Goal: Transaction & Acquisition: Book appointment/travel/reservation

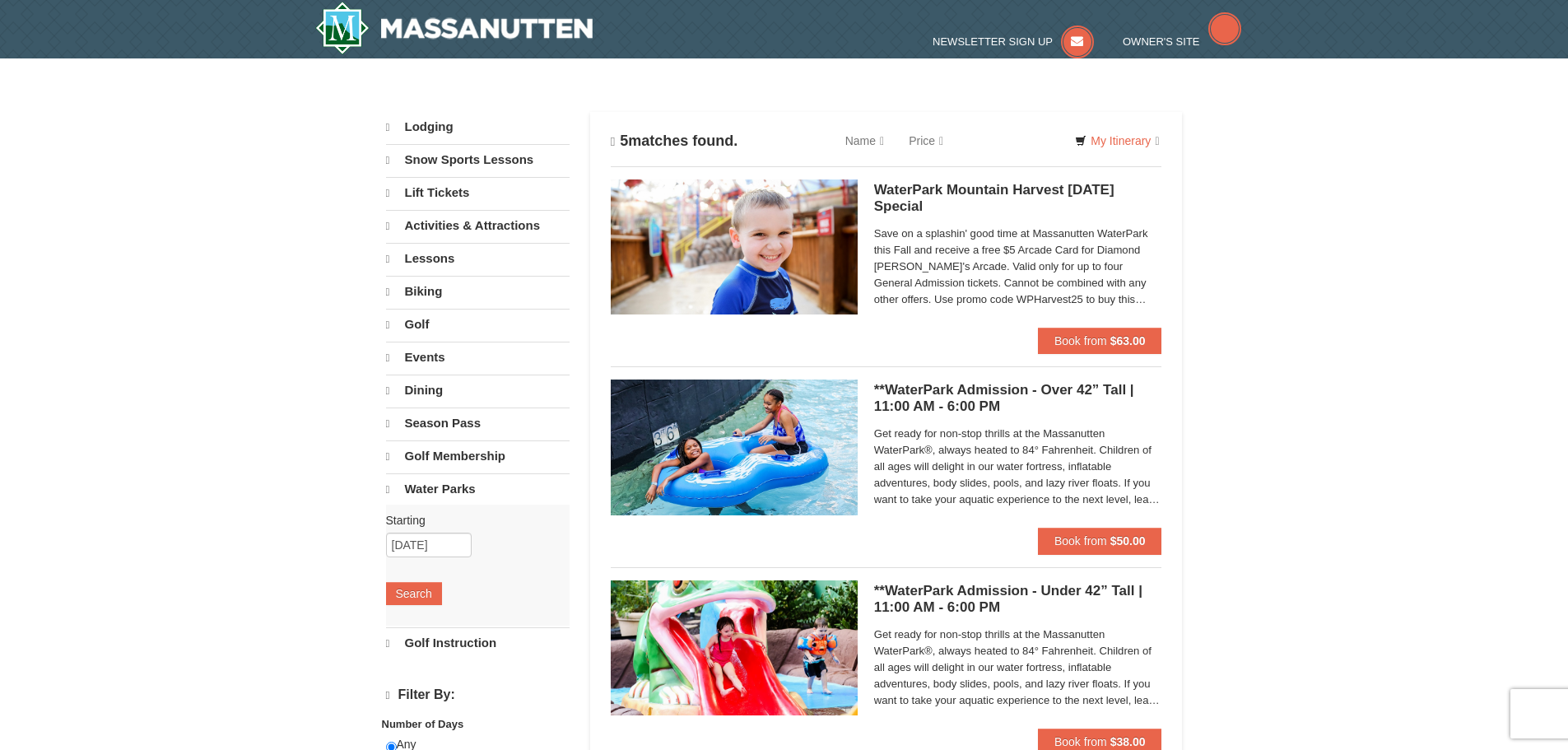
select select "10"
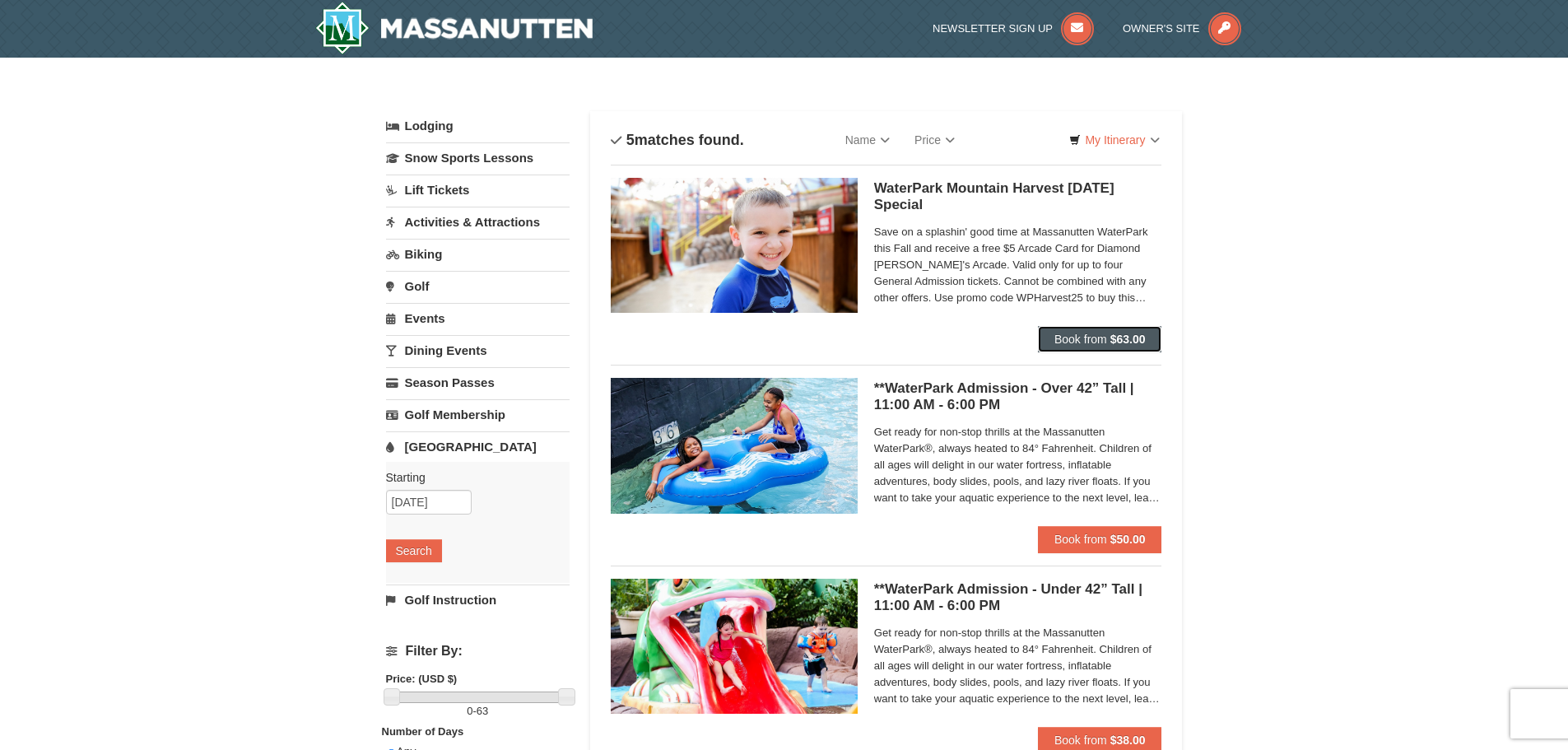
click at [1087, 346] on button "Book from $63.00" at bounding box center [1100, 339] width 124 height 26
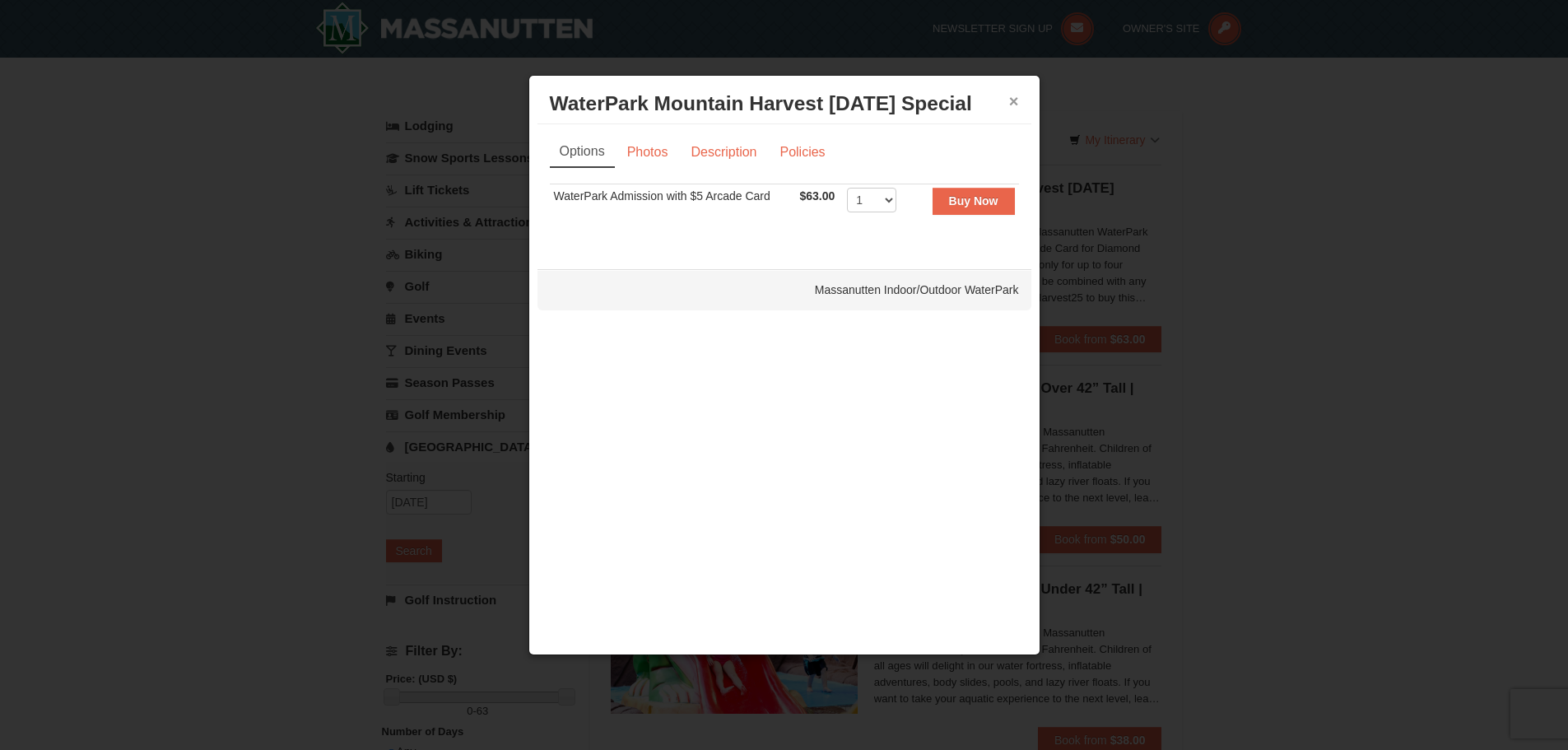
click at [1010, 102] on button "×" at bounding box center [1014, 101] width 10 height 17
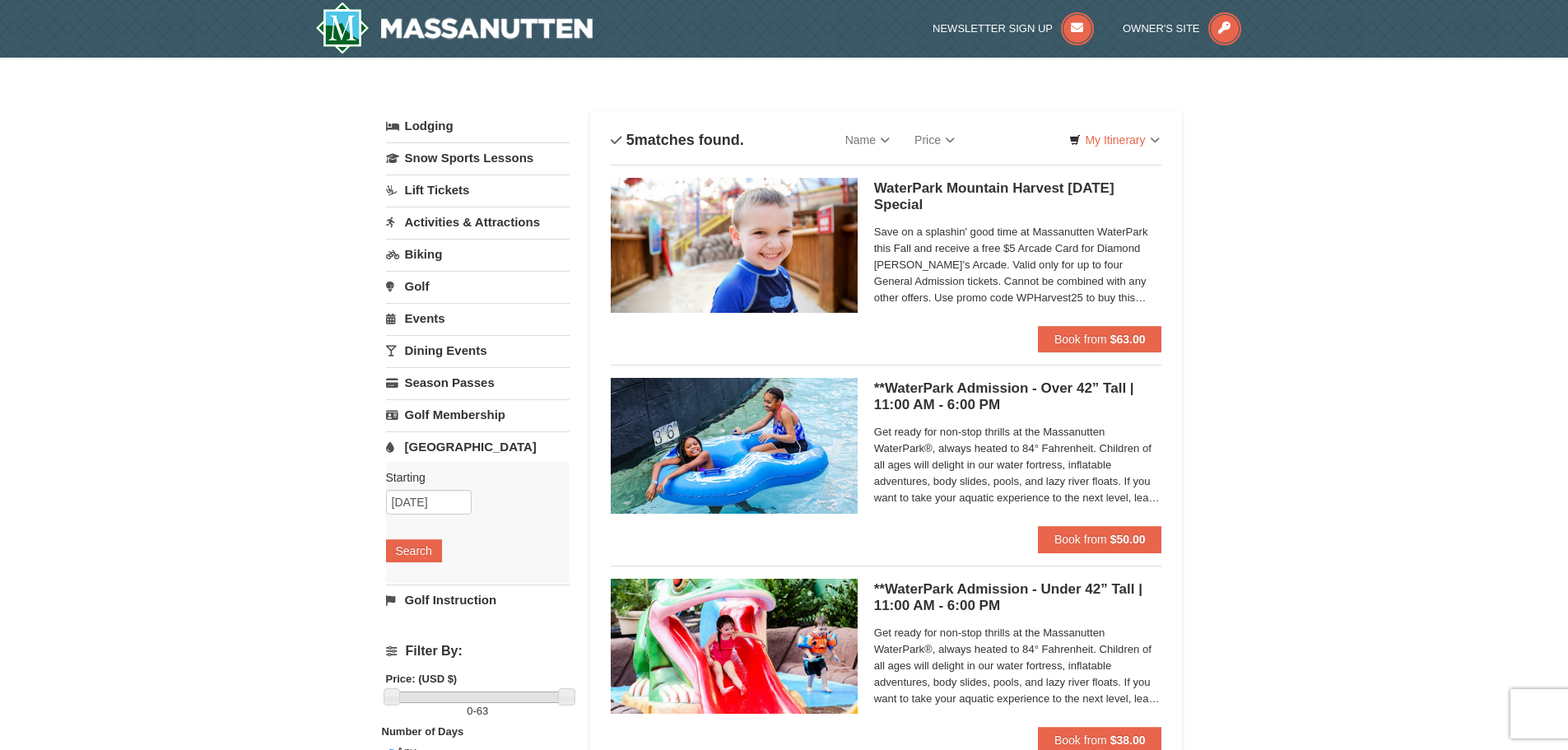
scroll to position [82, 0]
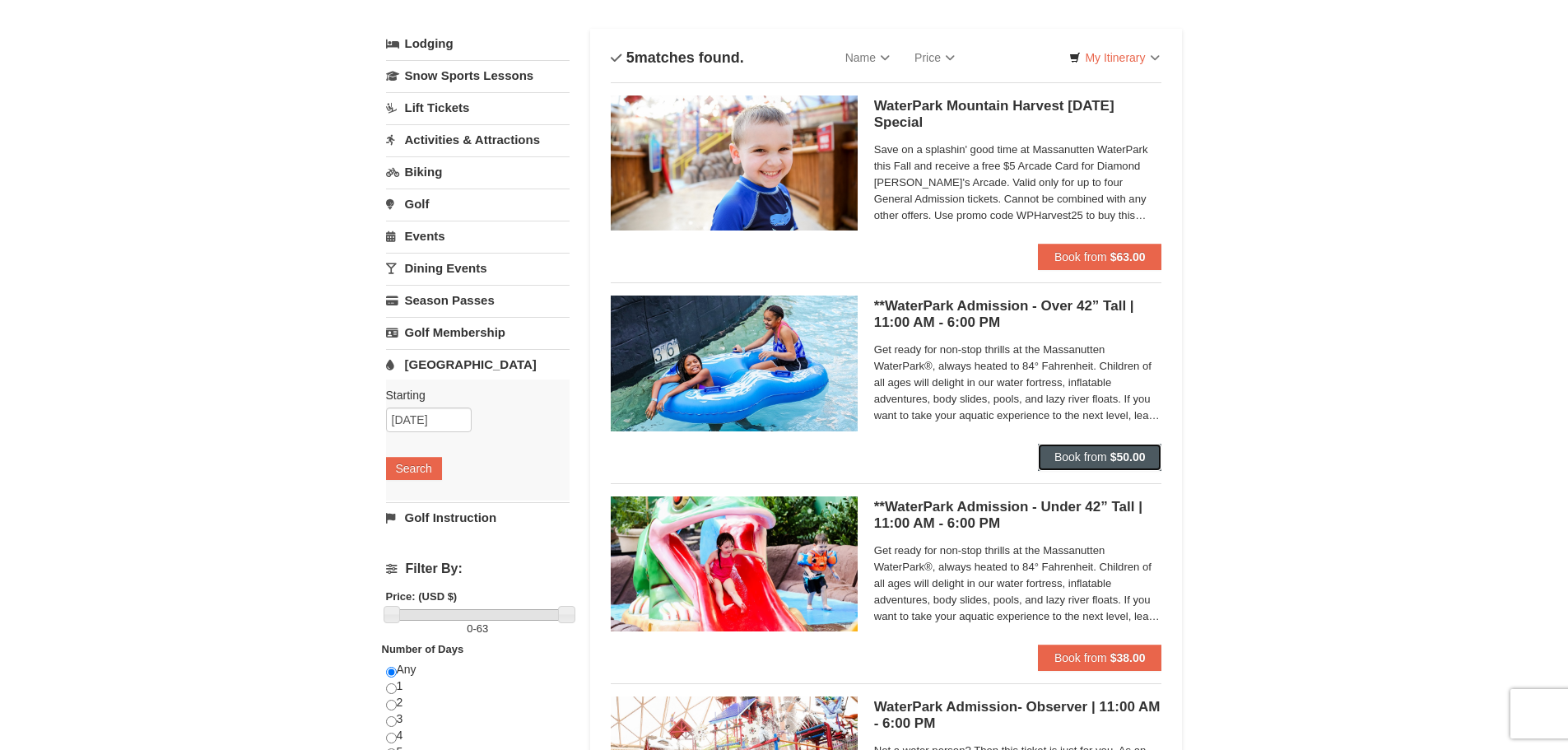
click at [1134, 445] on button "Book from $50.00" at bounding box center [1100, 456] width 124 height 26
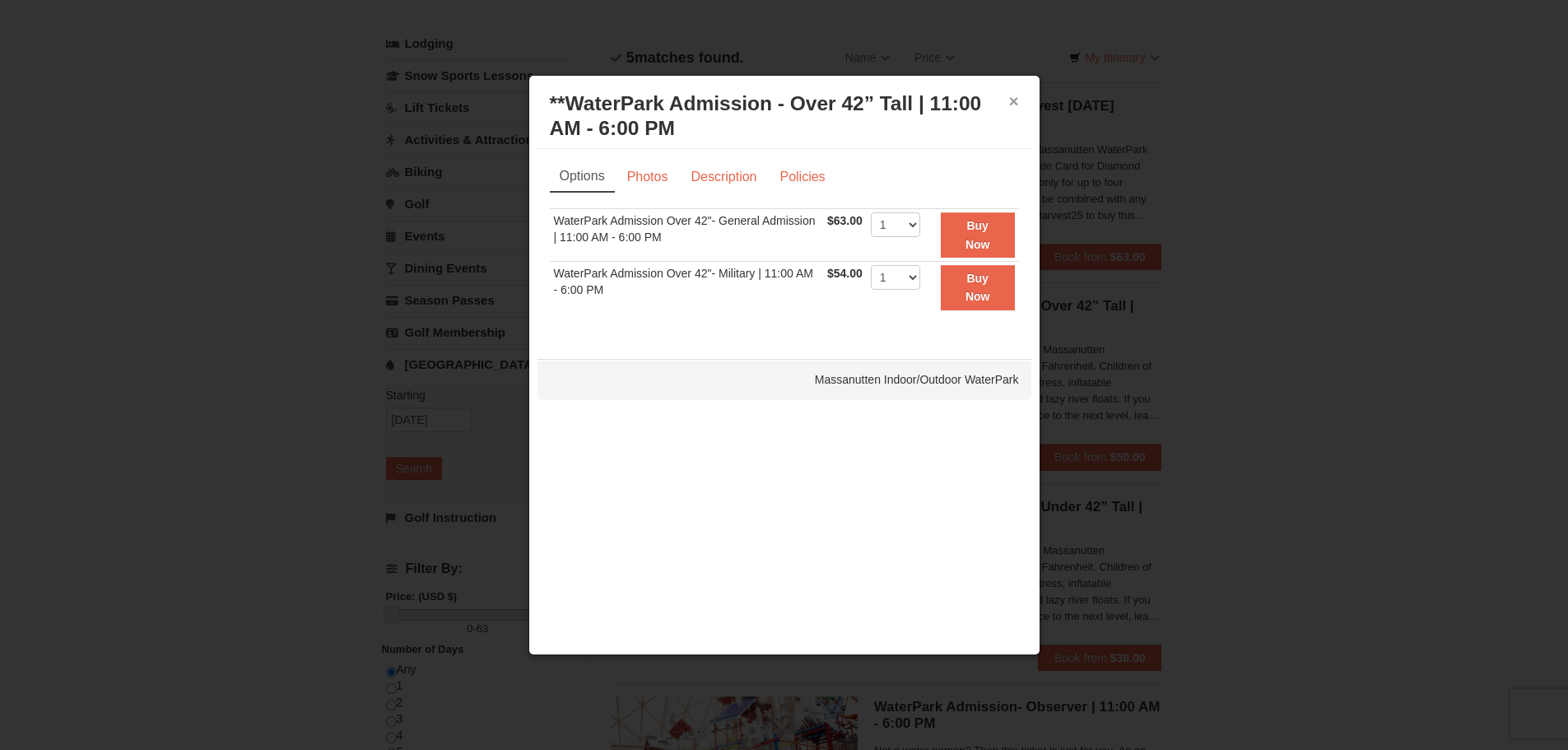
click at [1013, 97] on button "×" at bounding box center [1014, 101] width 10 height 17
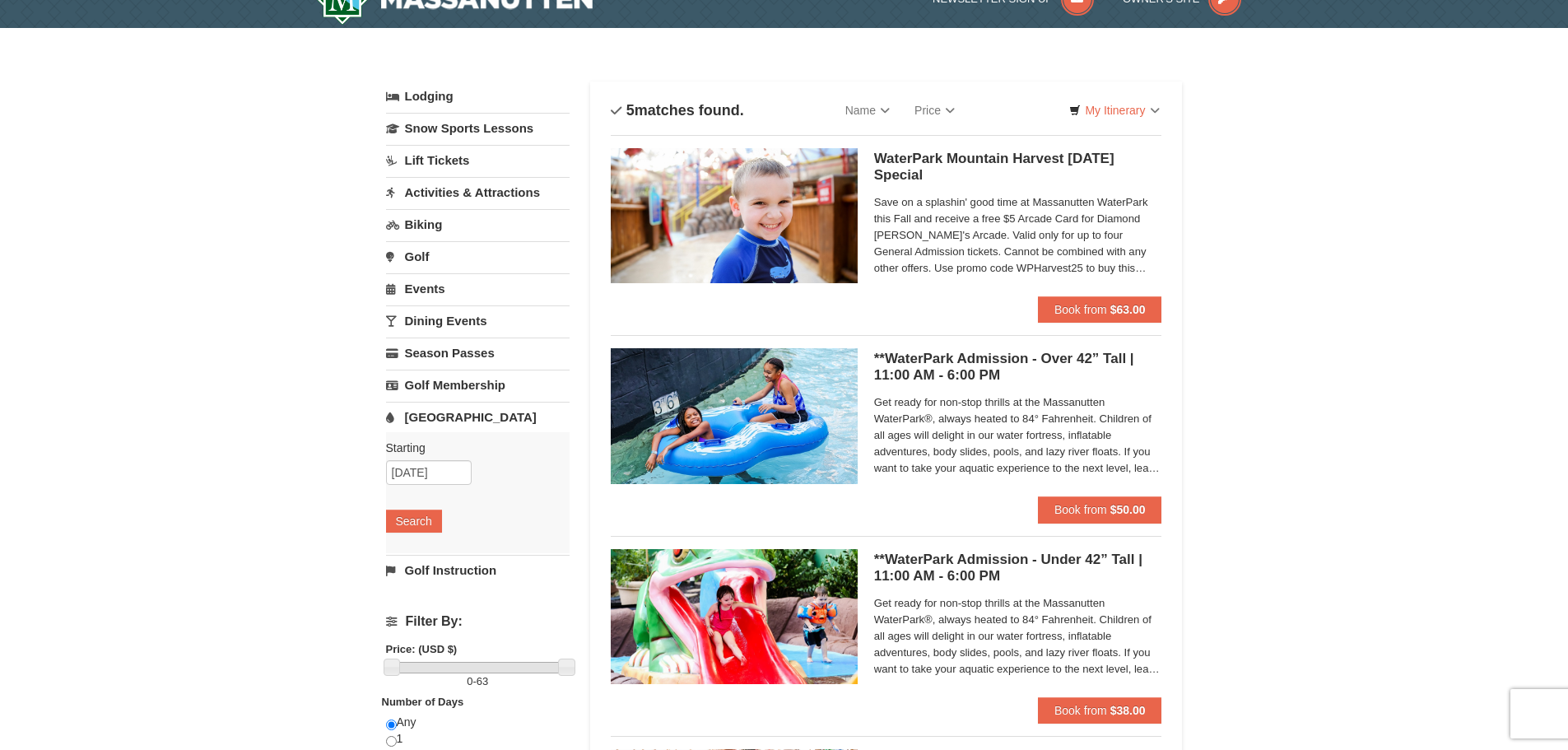
scroll to position [0, 0]
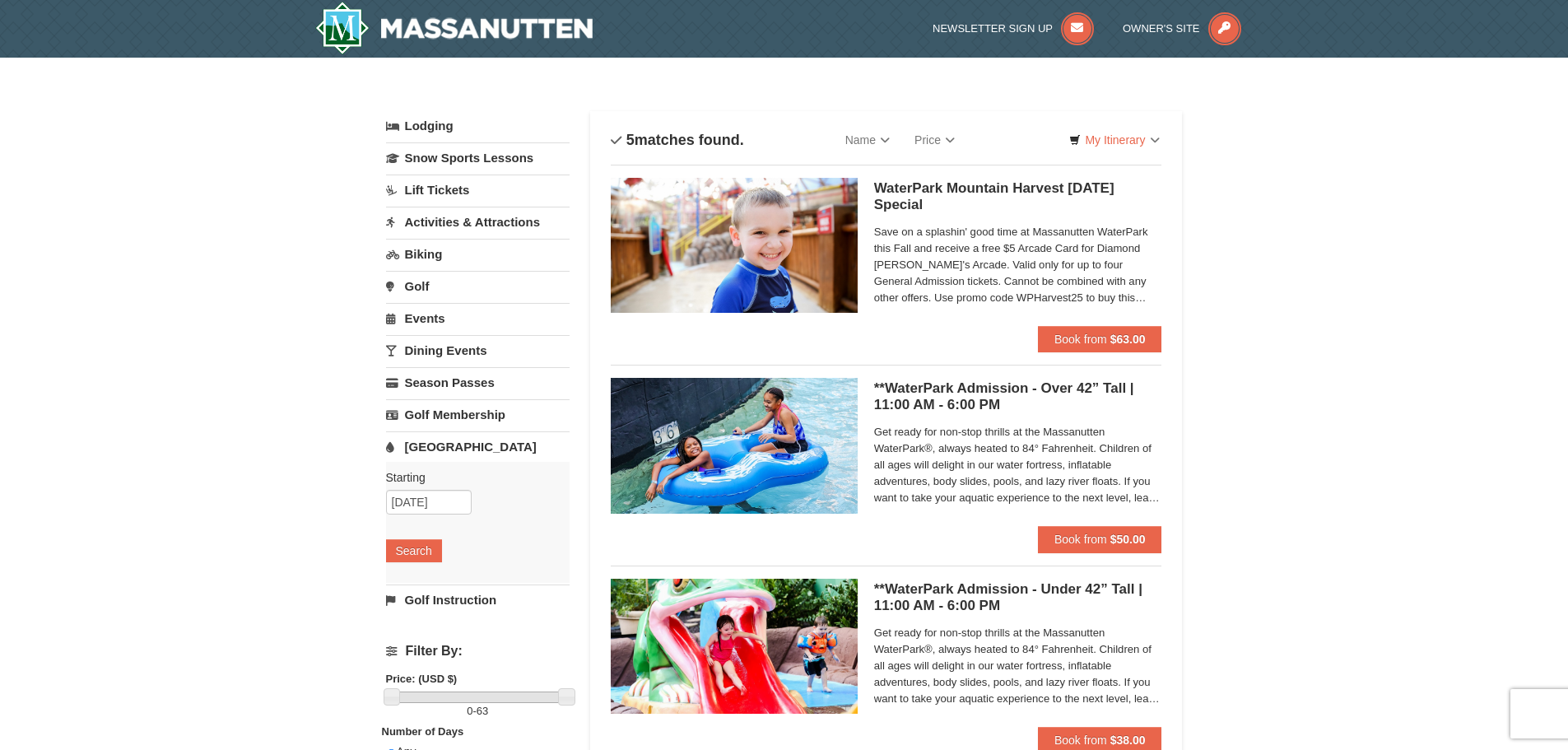
click at [441, 442] on link "[GEOGRAPHIC_DATA]" at bounding box center [477, 446] width 183 height 31
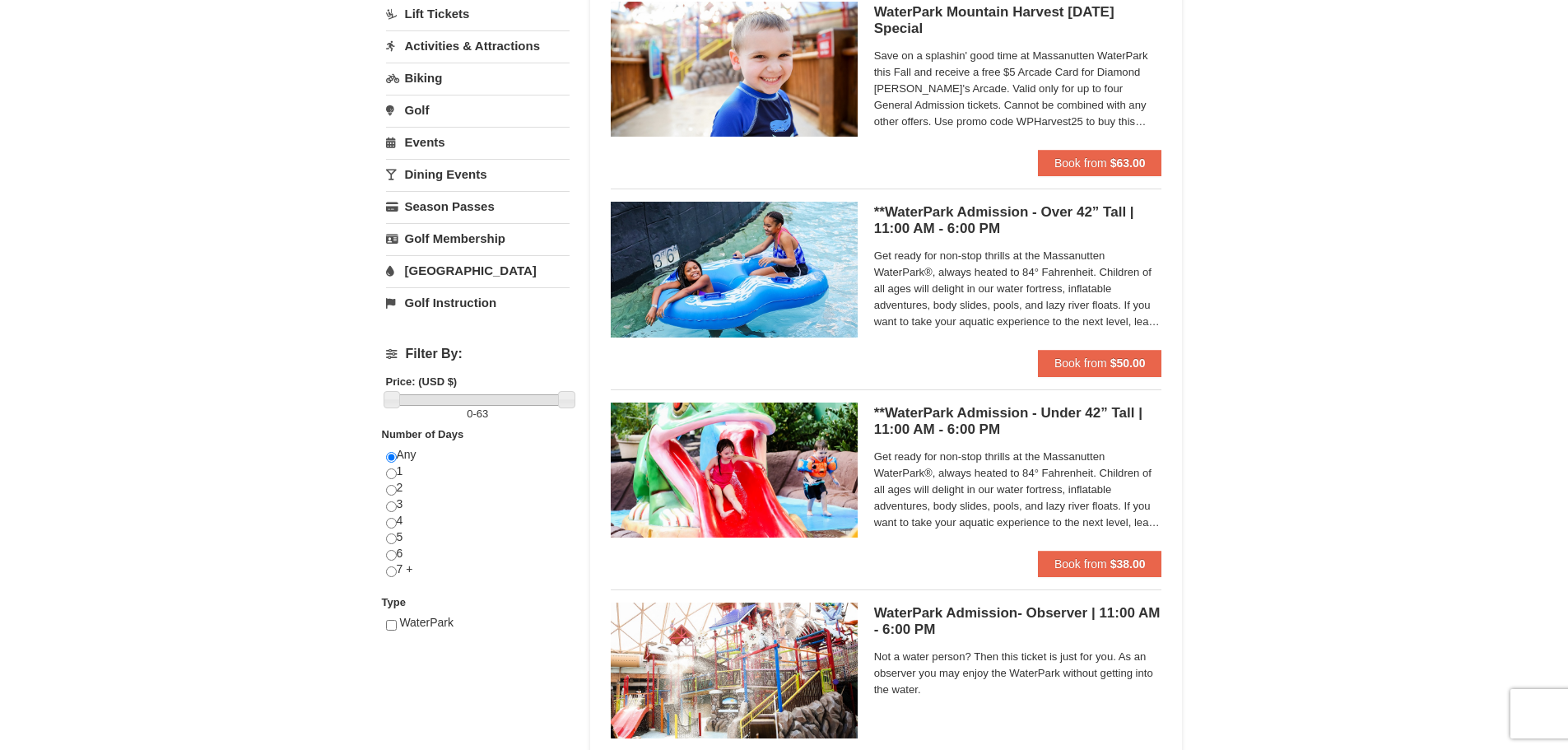
scroll to position [82, 0]
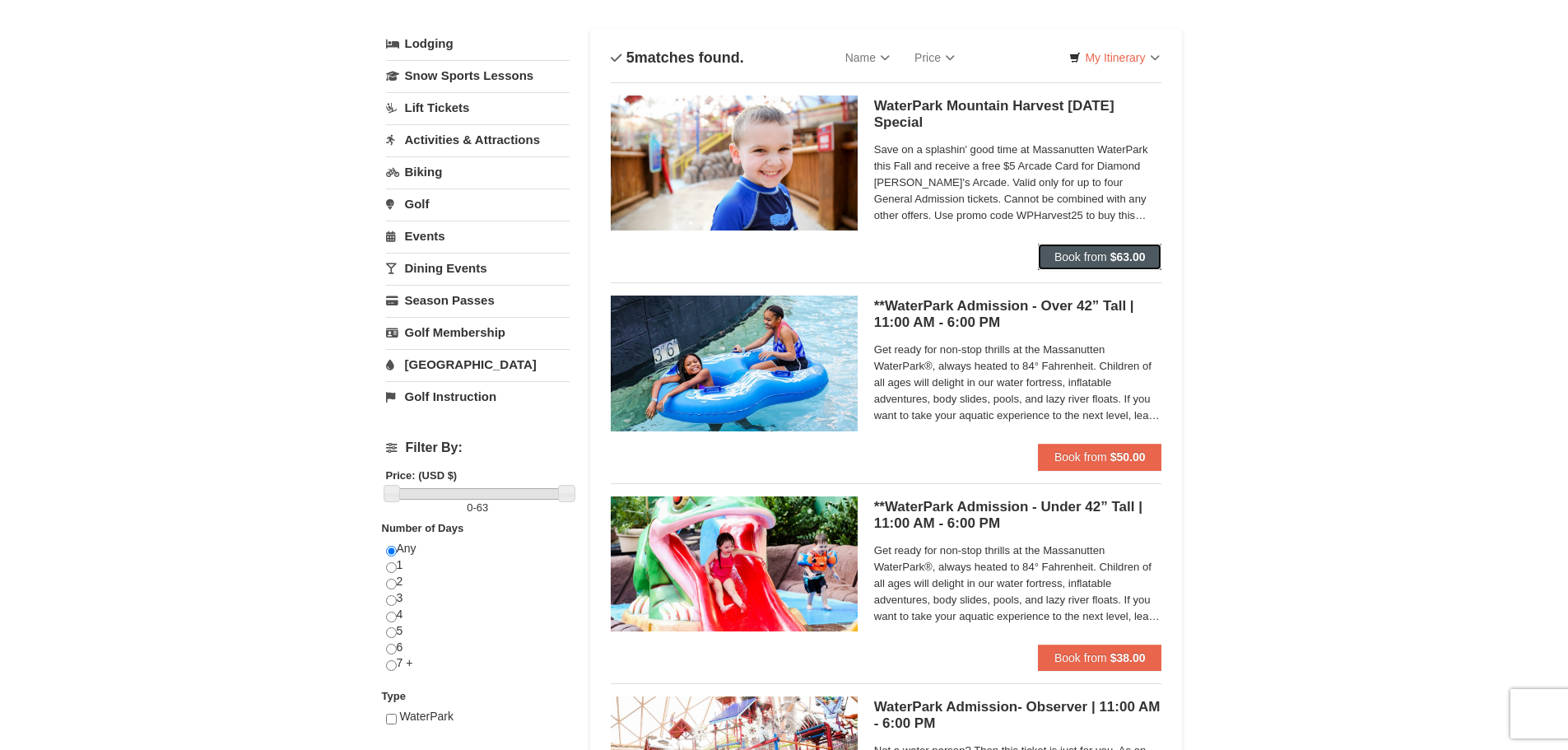
click at [1077, 249] on button "Book from $63.00" at bounding box center [1100, 257] width 124 height 26
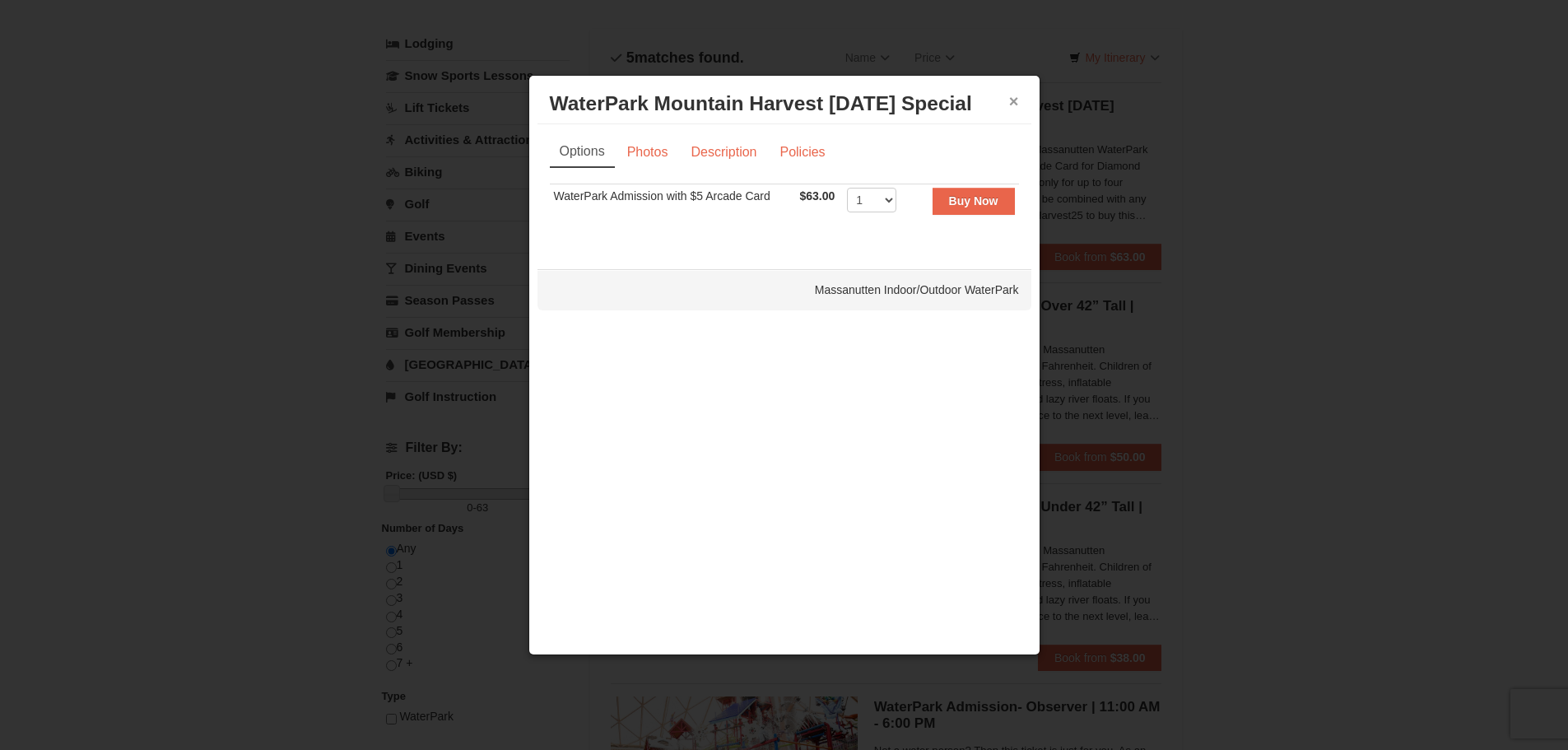
click at [1017, 99] on button "×" at bounding box center [1014, 101] width 10 height 17
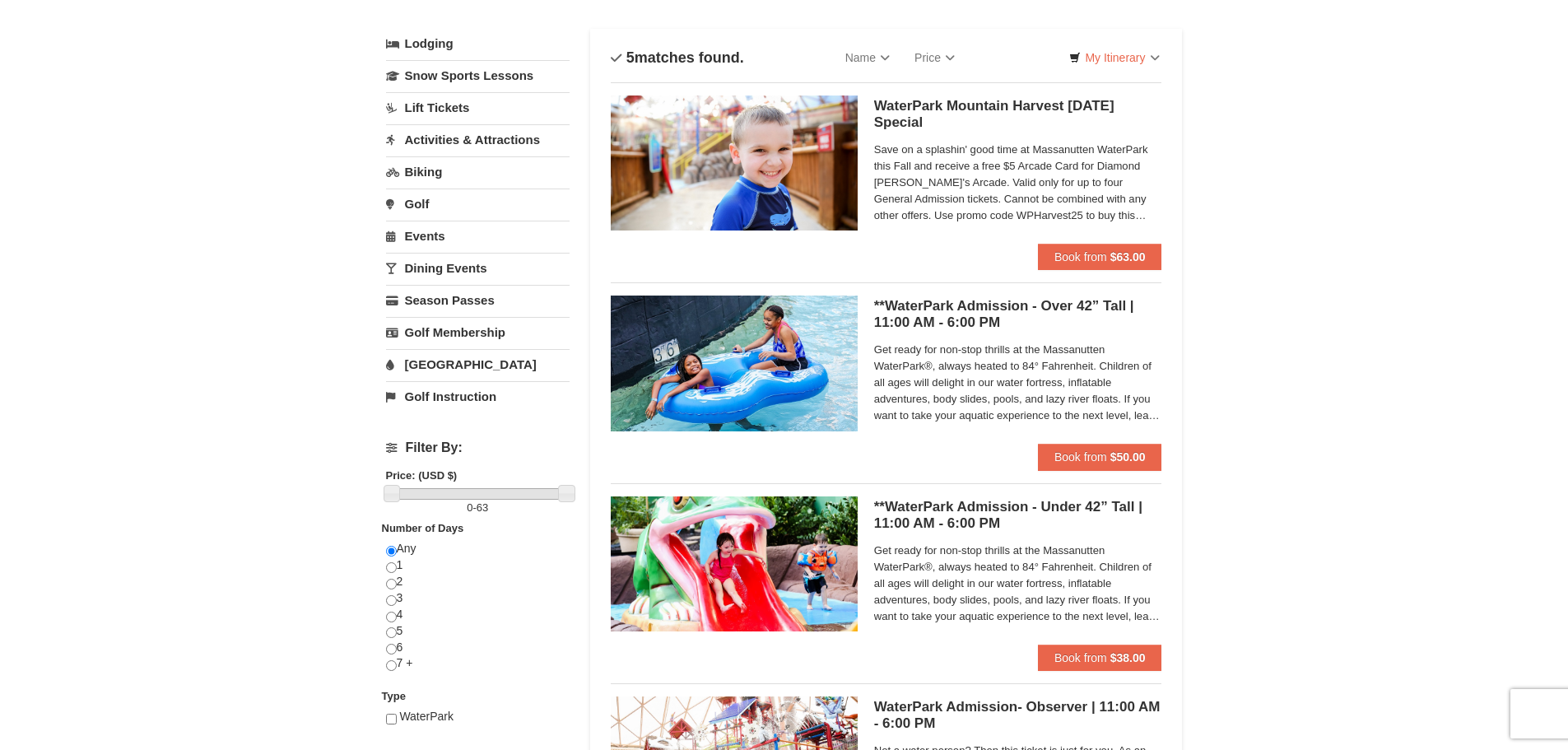
click at [1107, 442] on div "**WaterPark Admission - Over 42” Tall | 11:00 AM - 6:00 PM Massanutten Indoor/O…" at bounding box center [1018, 369] width 288 height 148
